Goal: Information Seeking & Learning: Understand process/instructions

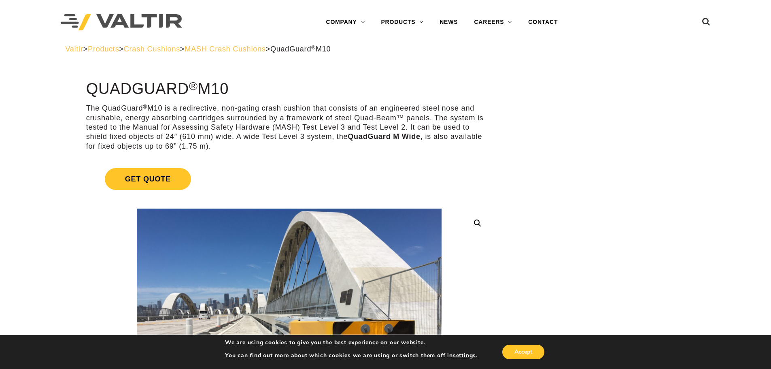
click at [119, 50] on span "Products" at bounding box center [103, 49] width 31 height 8
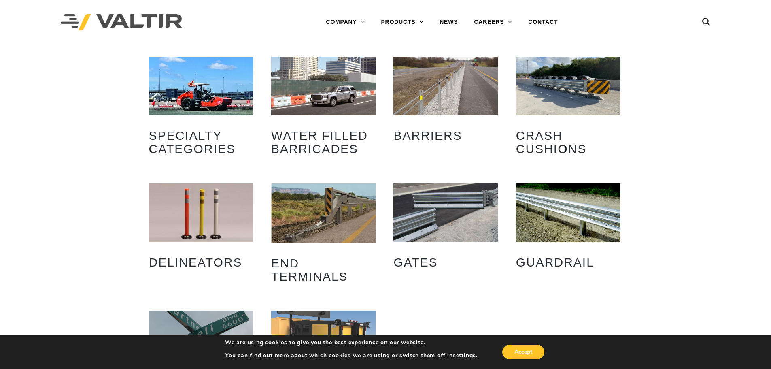
click at [554, 113] on img "Visit product category Crash Cushions" at bounding box center [568, 86] width 104 height 59
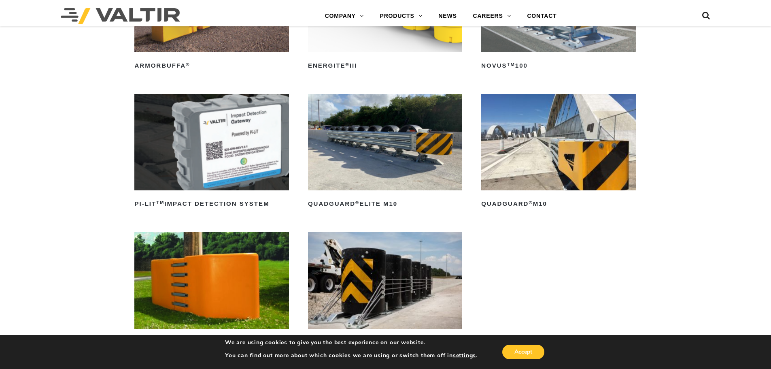
scroll to position [243, 0]
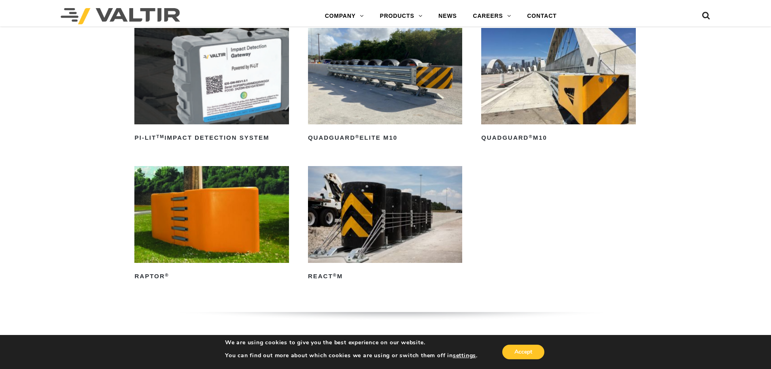
click at [542, 116] on img at bounding box center [558, 76] width 154 height 96
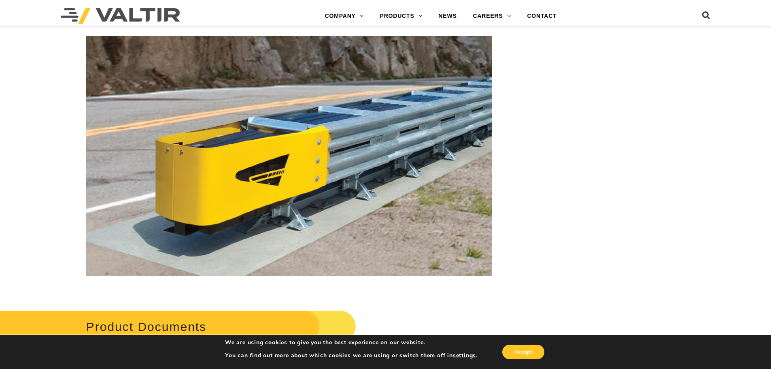
scroll to position [2994, 0]
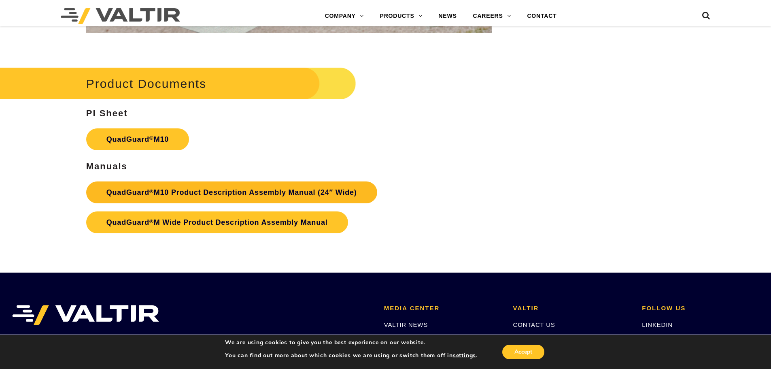
click at [220, 191] on link "QuadGuard ® M10 Product Description Assembly Manual (24″ Wide)" at bounding box center [231, 192] width 291 height 22
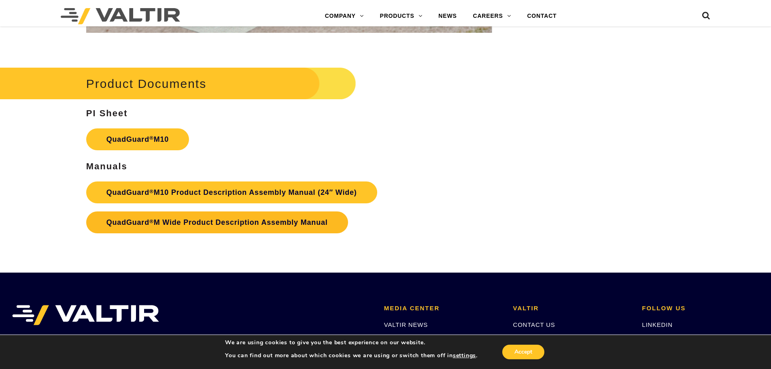
click at [237, 218] on link "QuadGuard ® M Wide Product Description Assembly Manual" at bounding box center [217, 222] width 262 height 22
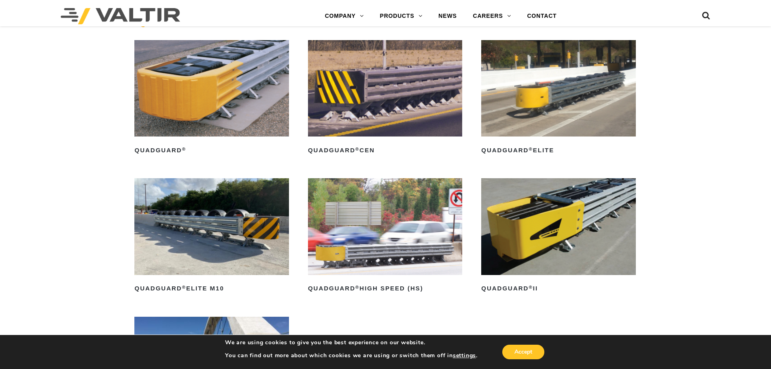
scroll to position [607, 0]
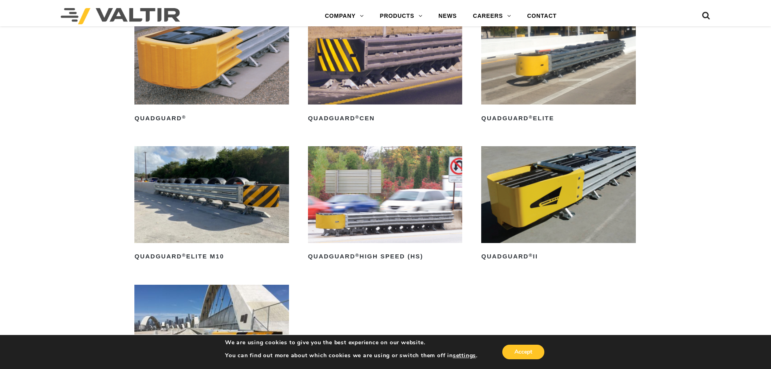
click at [216, 98] on img at bounding box center [211, 56] width 154 height 96
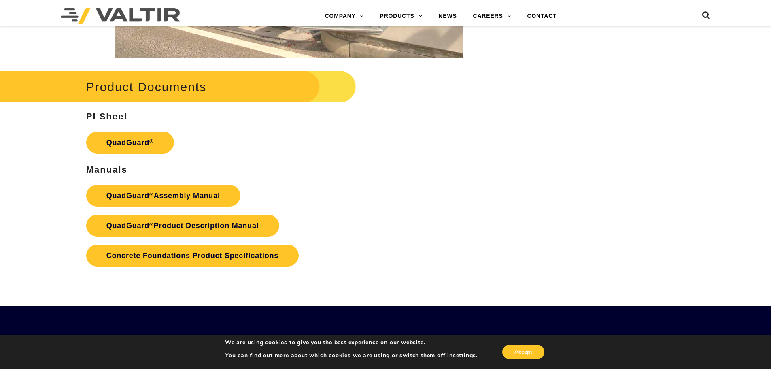
scroll to position [1659, 0]
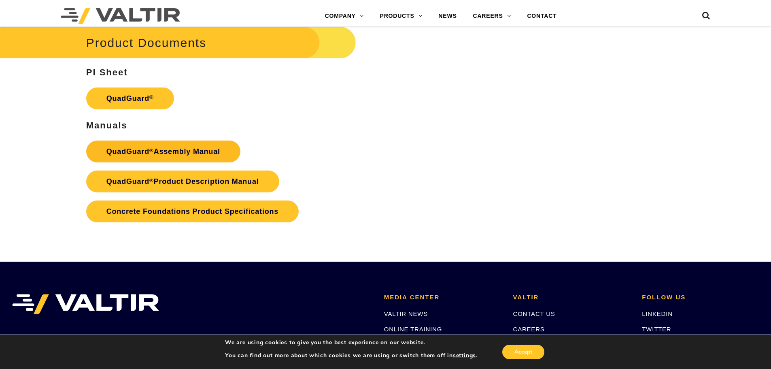
click at [172, 149] on link "QuadGuard ® Assembly Manual" at bounding box center [163, 151] width 154 height 22
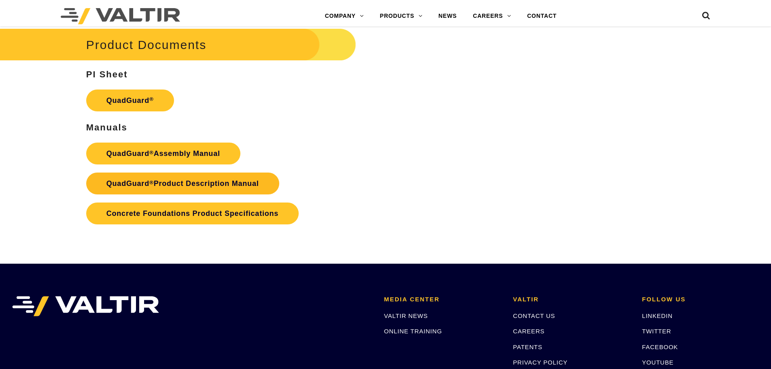
scroll to position [1659, 0]
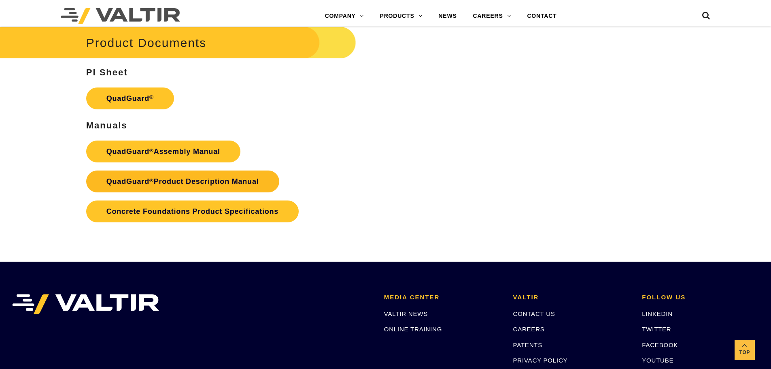
click at [191, 187] on link "QuadGuard ® Product Description Manual" at bounding box center [182, 181] width 193 height 22
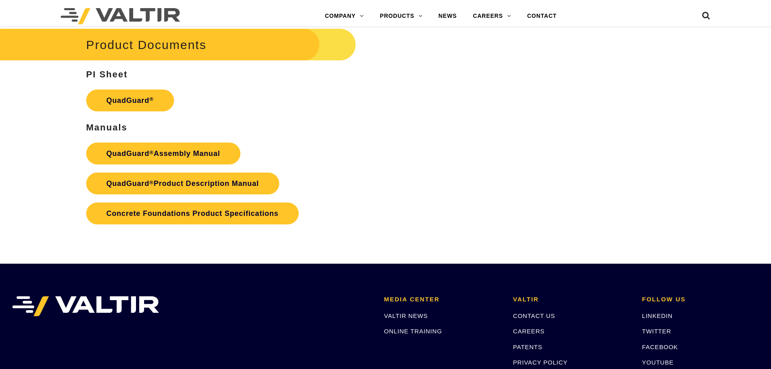
scroll to position [1659, 0]
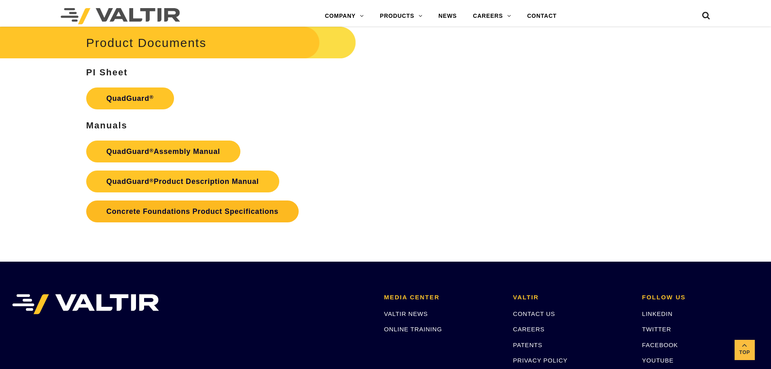
click at [197, 213] on link "Concrete Foundations Product Specifications" at bounding box center [192, 211] width 212 height 22
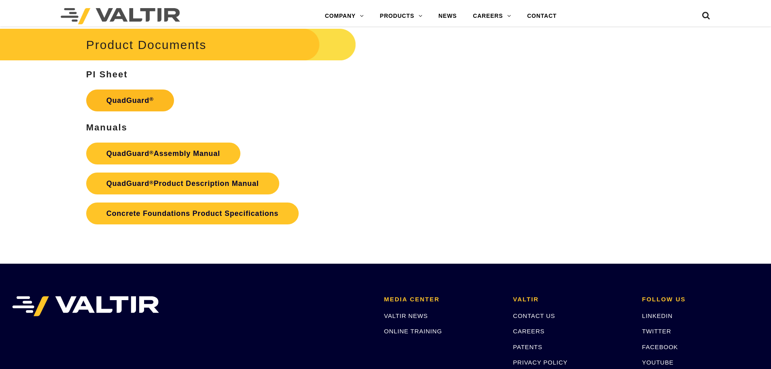
scroll to position [1659, 0]
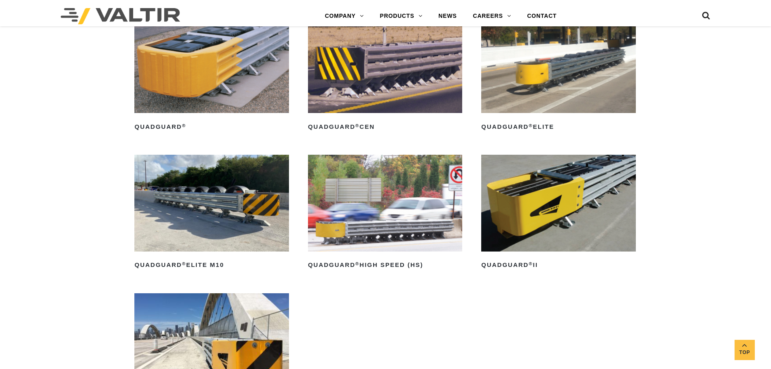
scroll to position [526, 0]
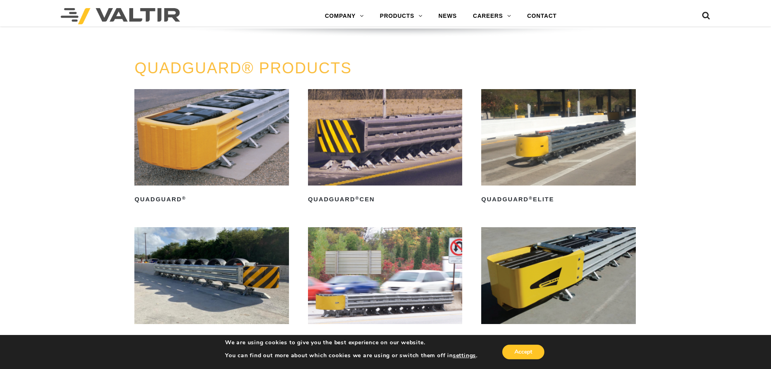
click at [393, 168] on img at bounding box center [385, 137] width 154 height 96
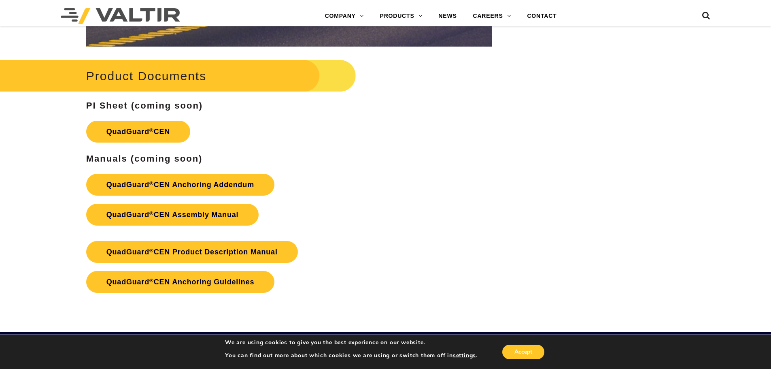
scroll to position [1335, 0]
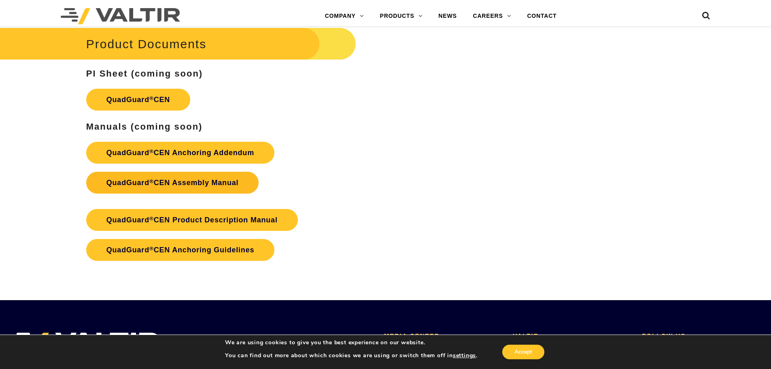
click at [214, 181] on strong "adGuard ® CEN Assembly Manual" at bounding box center [177, 182] width 121 height 8
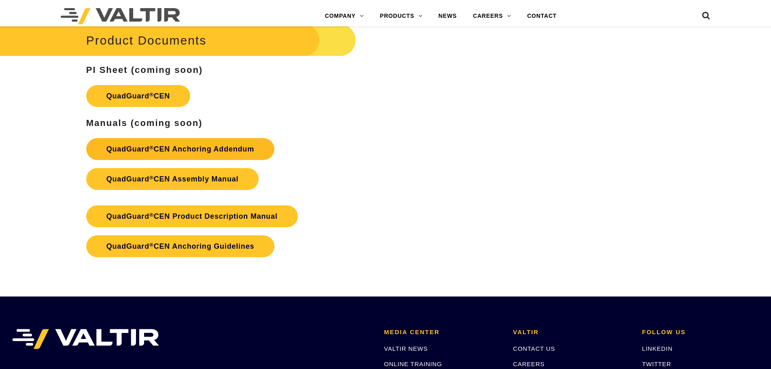
scroll to position [1335, 0]
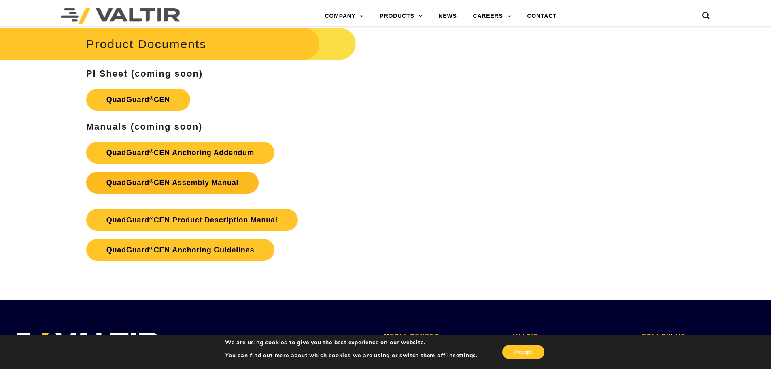
click at [200, 180] on strong "adGuard ® CEN Assembly Manual" at bounding box center [177, 182] width 121 height 8
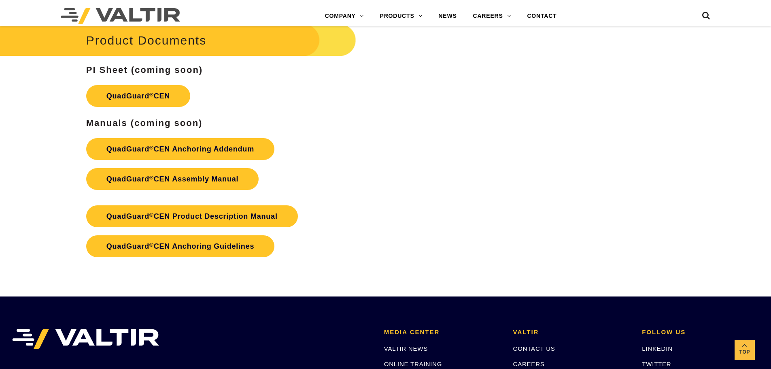
scroll to position [1335, 0]
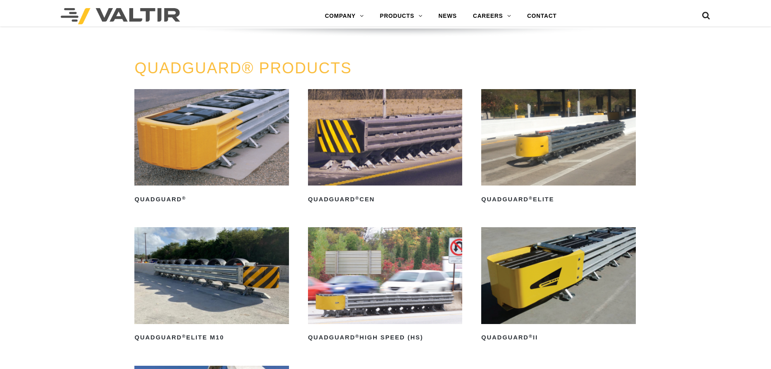
click at [579, 151] on img at bounding box center [558, 137] width 154 height 96
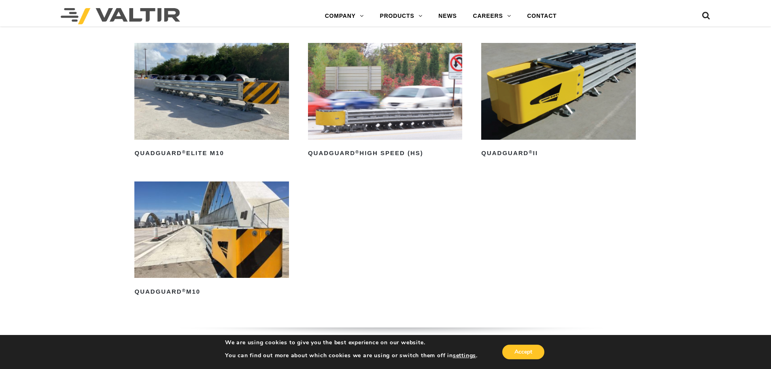
scroll to position [688, 0]
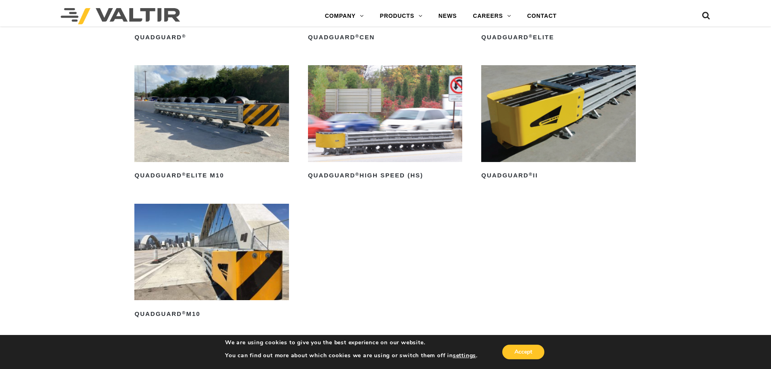
click at [375, 146] on img at bounding box center [385, 113] width 154 height 96
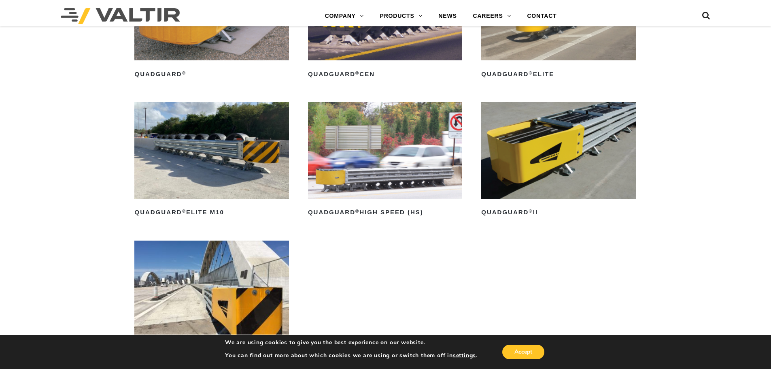
scroll to position [647, 0]
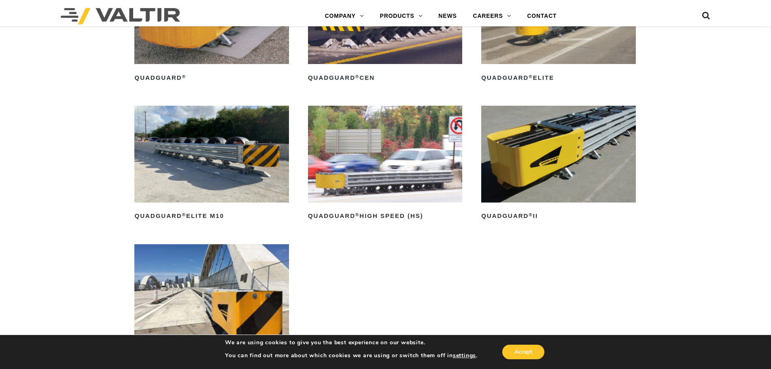
click at [566, 156] on img at bounding box center [558, 154] width 154 height 96
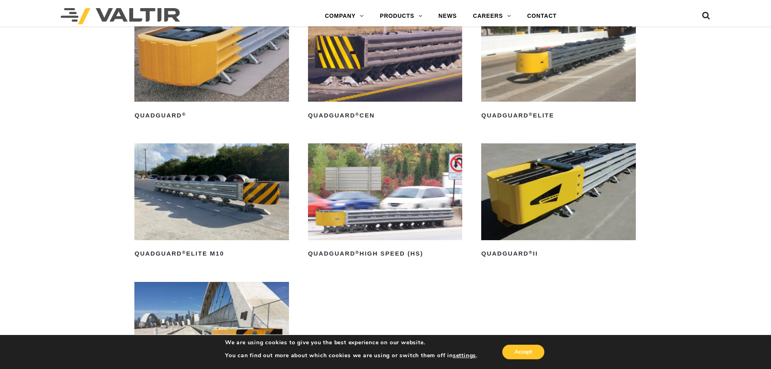
scroll to position [607, 0]
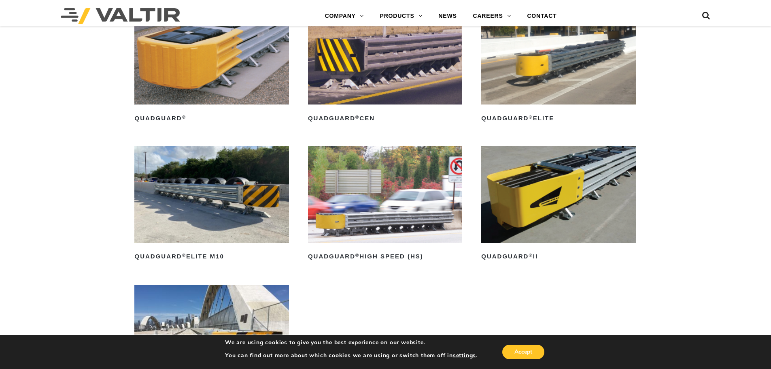
click at [201, 82] on img at bounding box center [211, 56] width 154 height 96
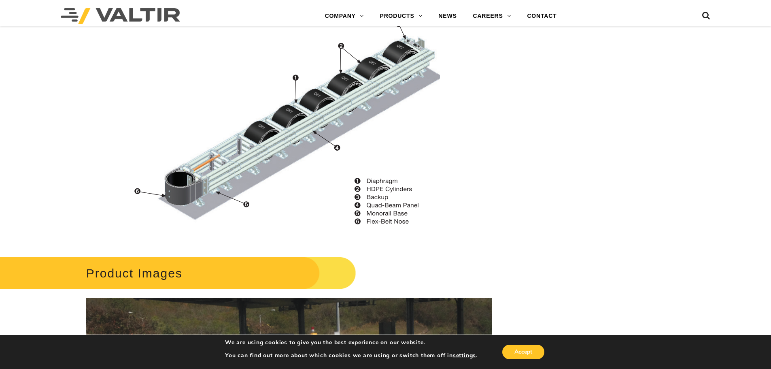
scroll to position [1173, 0]
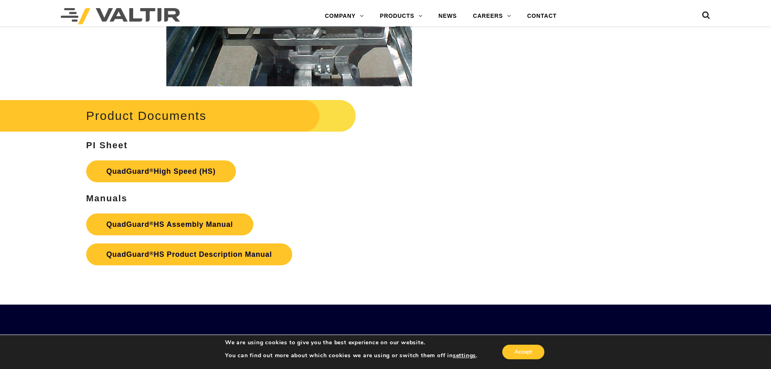
scroll to position [1497, 0]
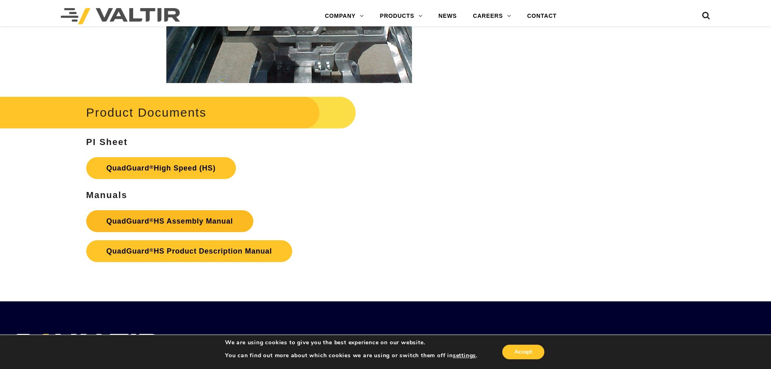
click at [217, 225] on link "QuadGuard ® HS Assembly Manual" at bounding box center [169, 221] width 167 height 22
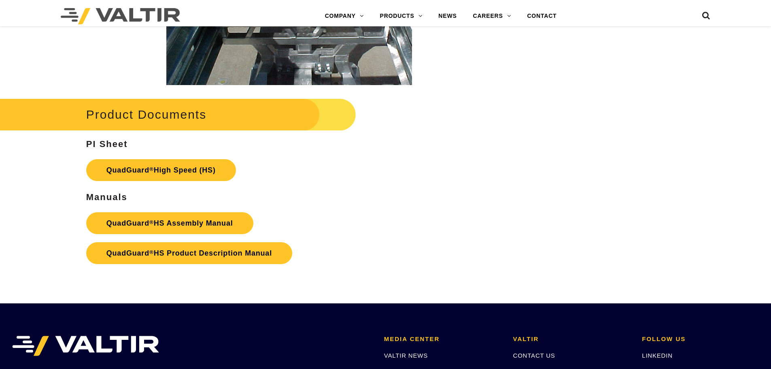
scroll to position [1497, 0]
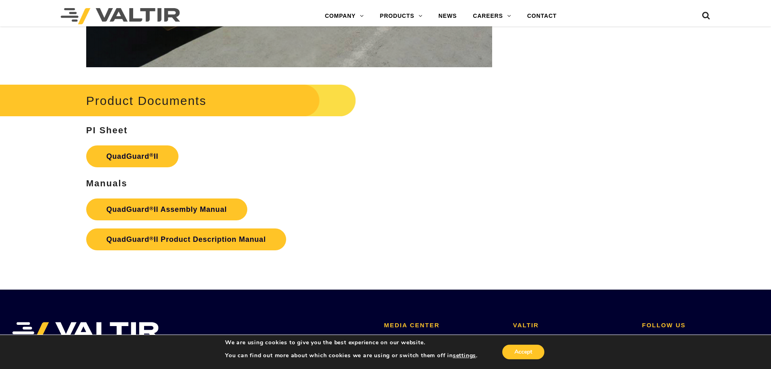
scroll to position [1578, 0]
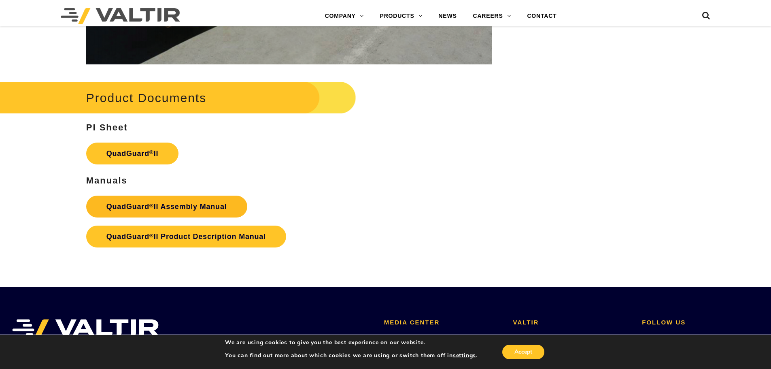
click at [179, 202] on strong "QuadGuard ® II Assembly Manual" at bounding box center [166, 206] width 121 height 8
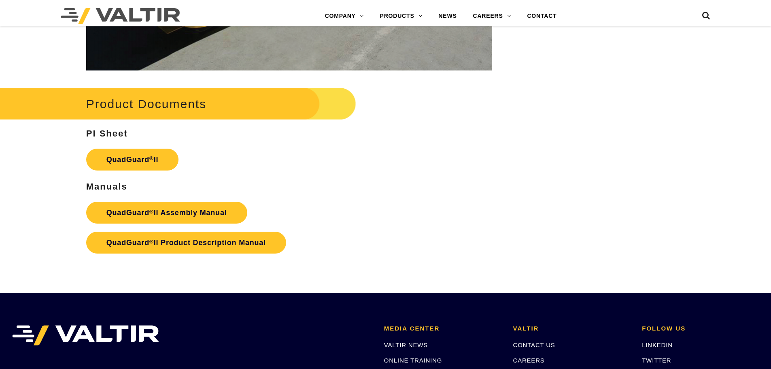
scroll to position [1578, 0]
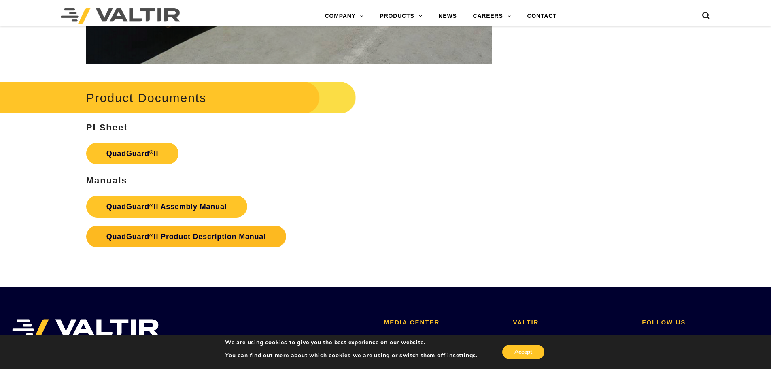
click at [208, 232] on strong "QuadGuard ® II Product Description Manual" at bounding box center [185, 236] width 159 height 8
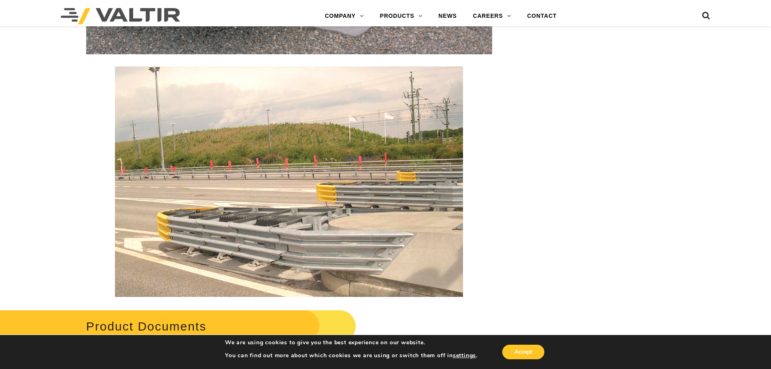
scroll to position [1699, 0]
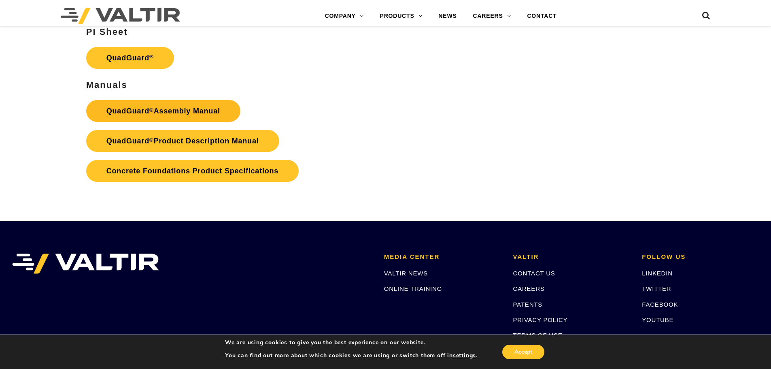
click at [182, 113] on link "QuadGuard ® Assembly Manual" at bounding box center [163, 111] width 154 height 22
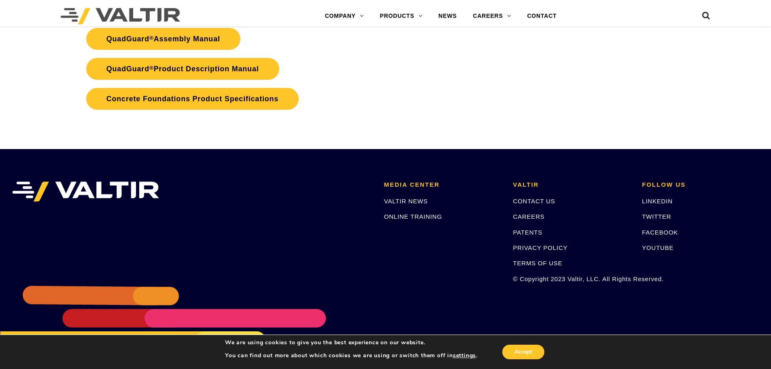
scroll to position [1794, 0]
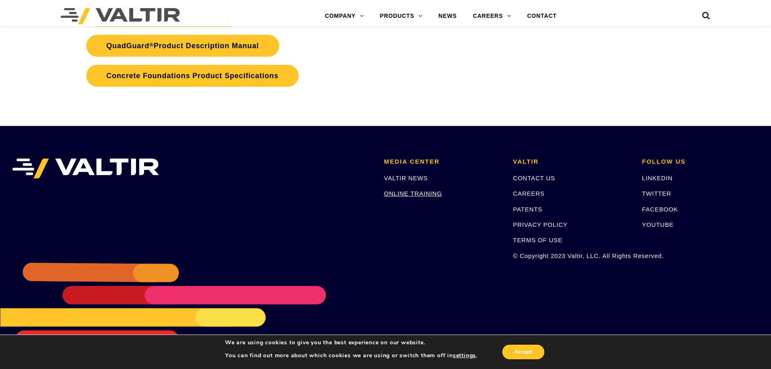
click at [424, 194] on link "ONLINE TRAINING" at bounding box center [413, 193] width 58 height 7
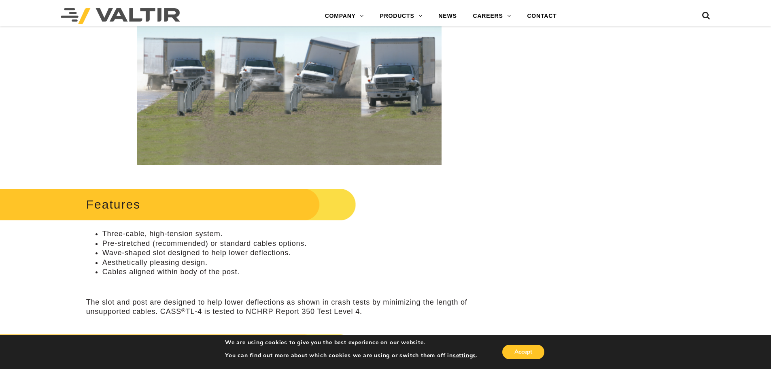
scroll to position [405, 0]
